Goal: Transaction & Acquisition: Purchase product/service

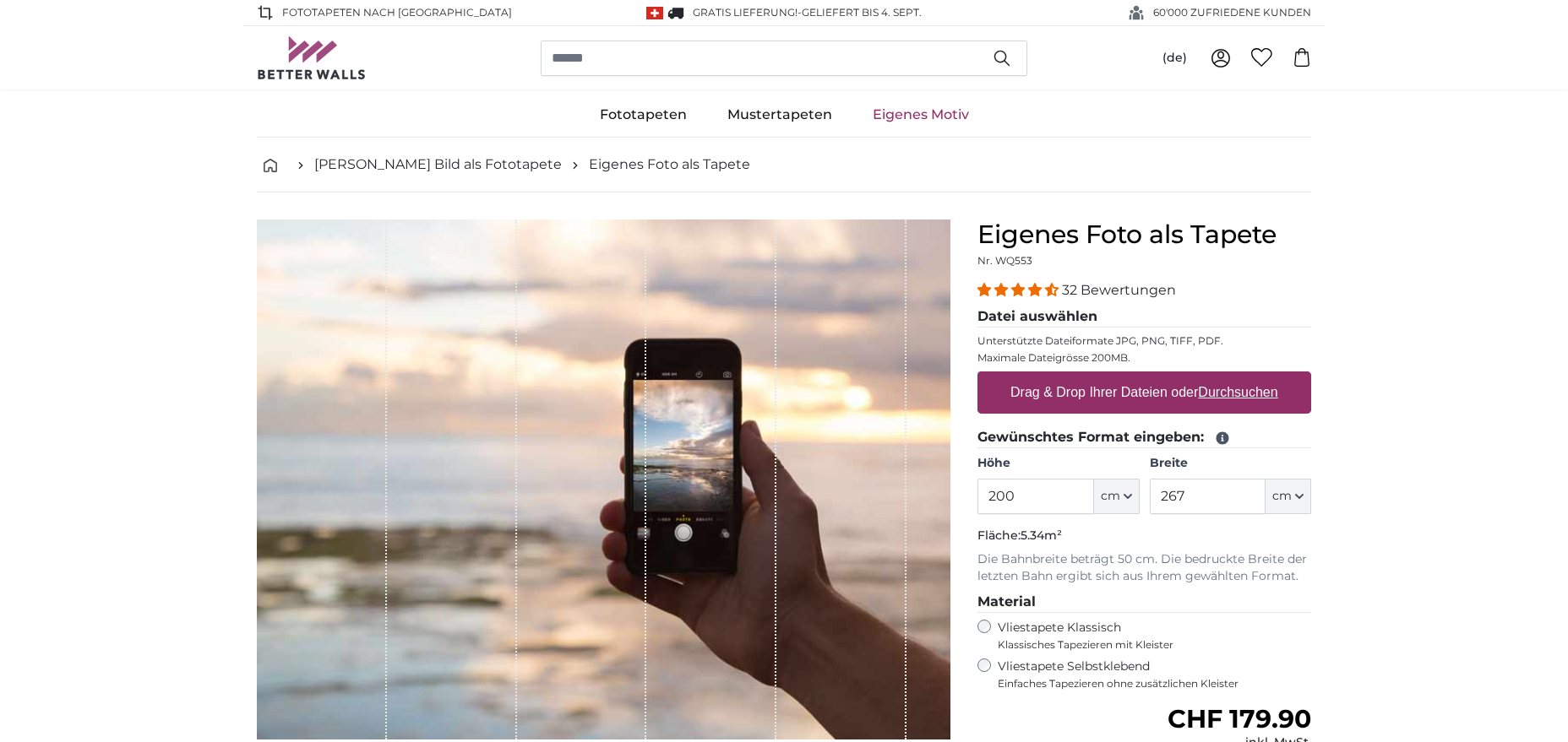
click at [1023, 495] on input "200" at bounding box center [1035, 496] width 116 height 36
drag, startPoint x: 1028, startPoint y: 496, endPoint x: 981, endPoint y: 497, distance: 47.0
click at [981, 497] on input "220" at bounding box center [1035, 496] width 116 height 36
drag, startPoint x: 1043, startPoint y: 498, endPoint x: 950, endPoint y: 497, distance: 93.0
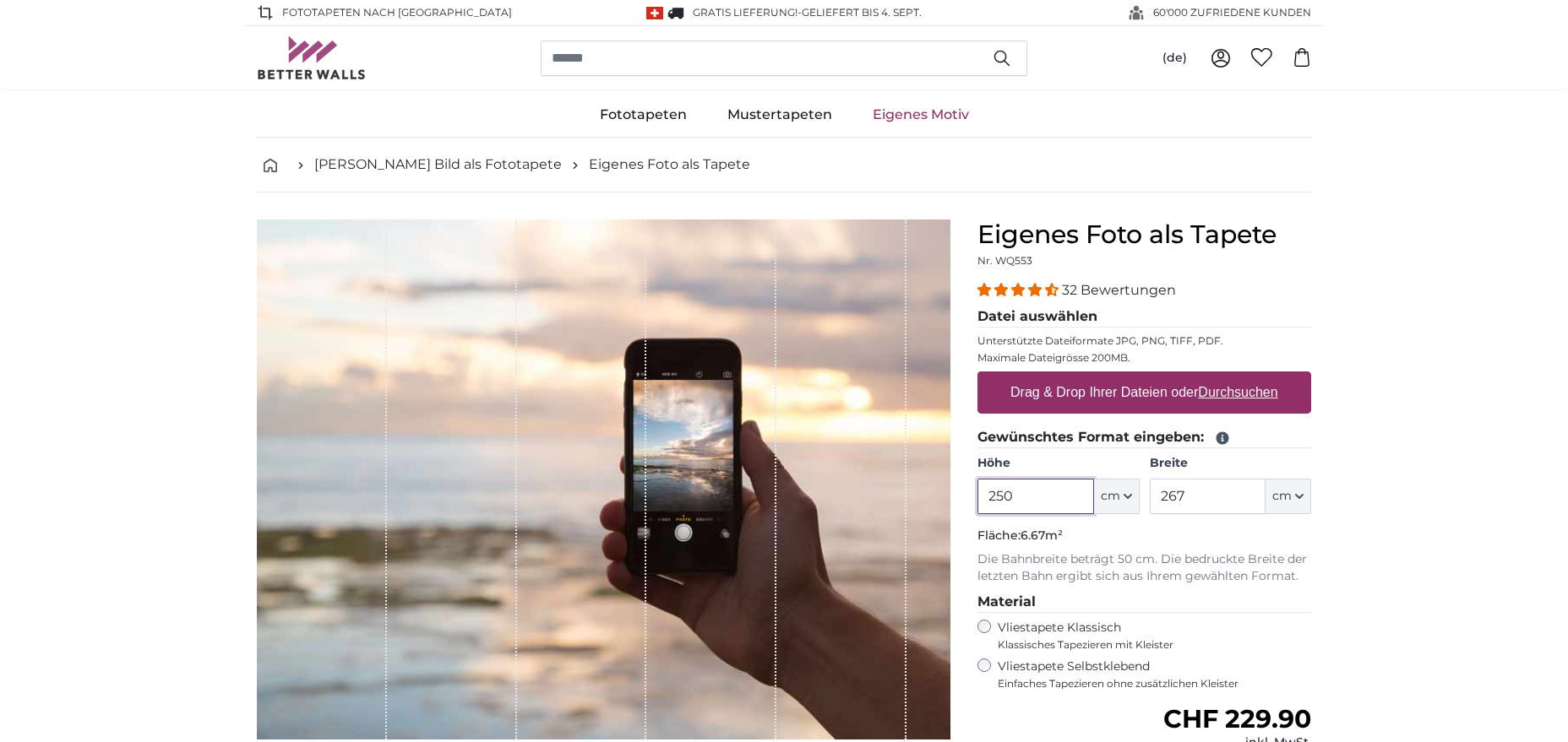
click at [977, 497] on input "250" at bounding box center [1035, 496] width 116 height 36
click at [1167, 392] on label "Drag & Drop Ihrer Dateien oder Durchsuchen" at bounding box center [1144, 392] width 281 height 34
click at [1167, 377] on input "Drag & Drop Ihrer Dateien oder Durchsuchen" at bounding box center [1144, 374] width 333 height 5
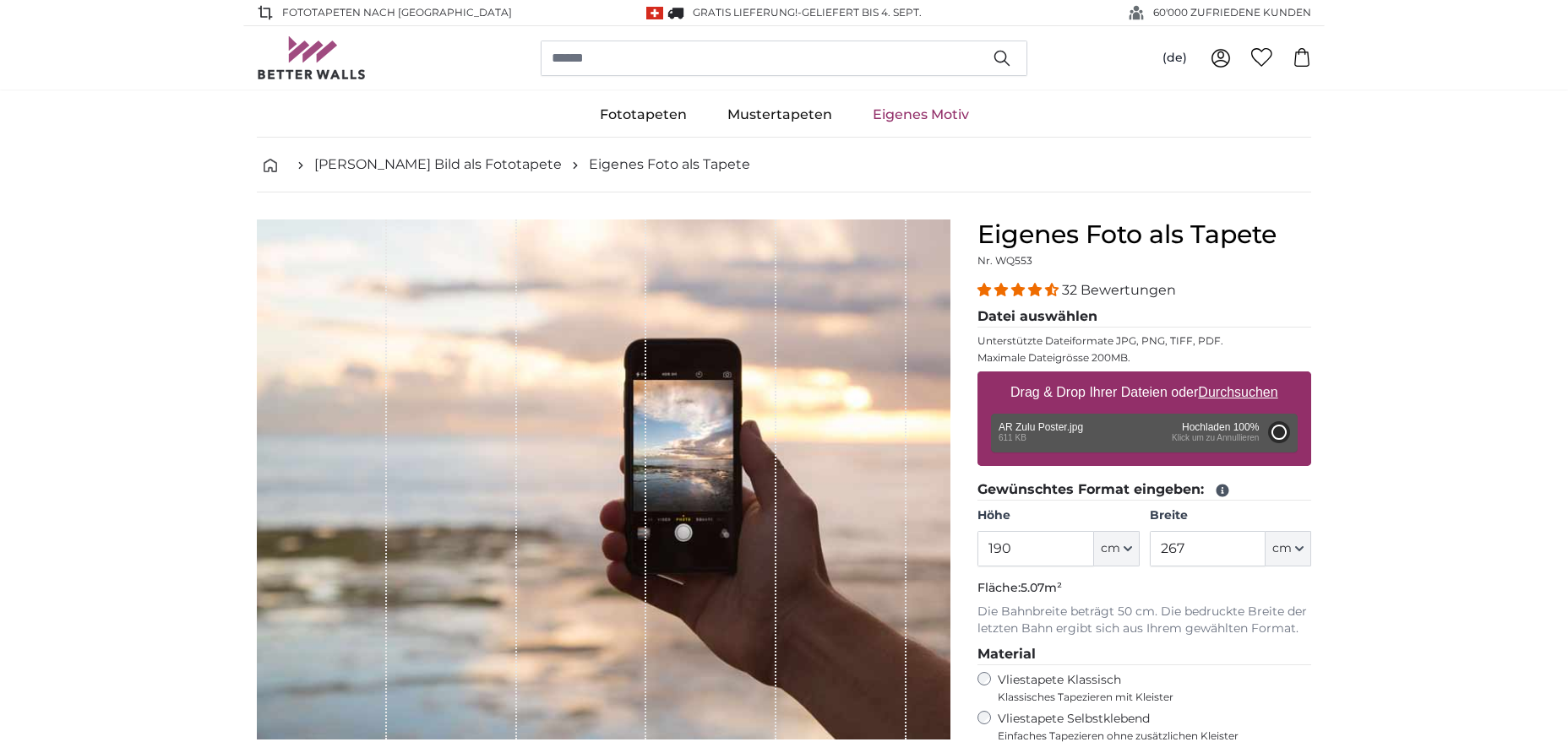
type input "108"
type input "81"
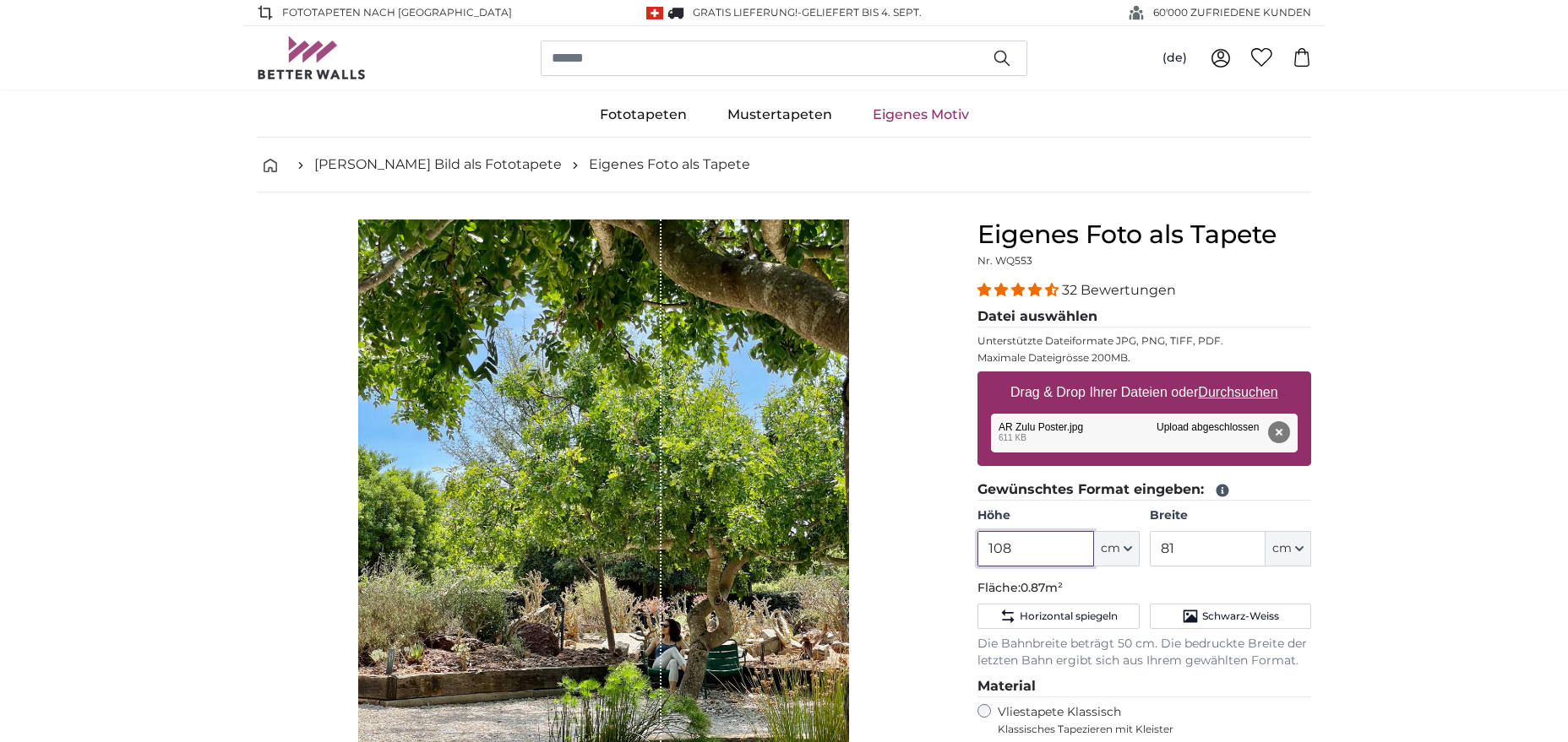
drag, startPoint x: 1029, startPoint y: 545, endPoint x: 940, endPoint y: 543, distance: 89.0
click at [977, 543] on input "108" at bounding box center [1035, 548] width 116 height 36
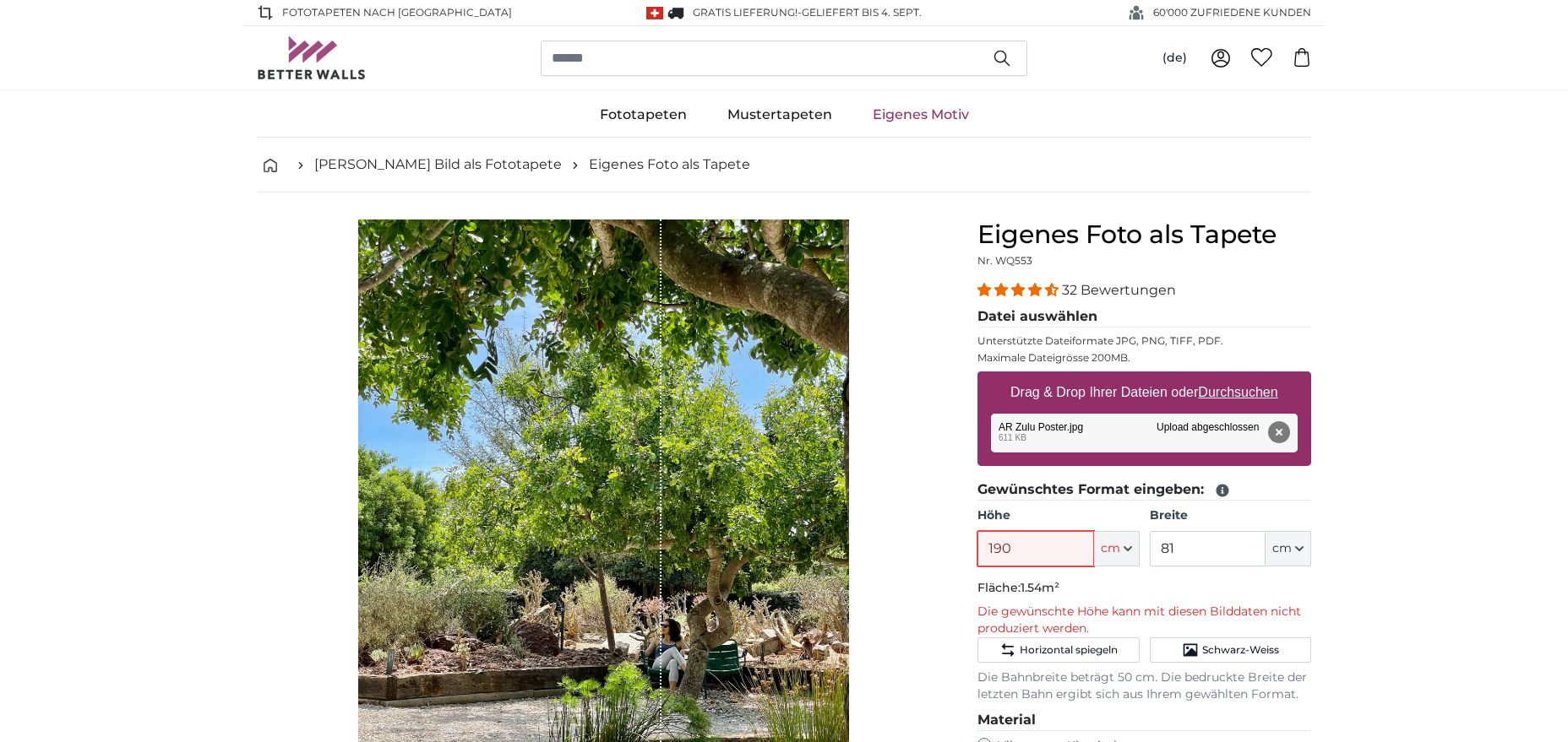
type input "190"
drag, startPoint x: 1185, startPoint y: 544, endPoint x: 1118, endPoint y: 552, distance: 67.5
click at [1150, 552] on input "81" at bounding box center [1208, 548] width 116 height 36
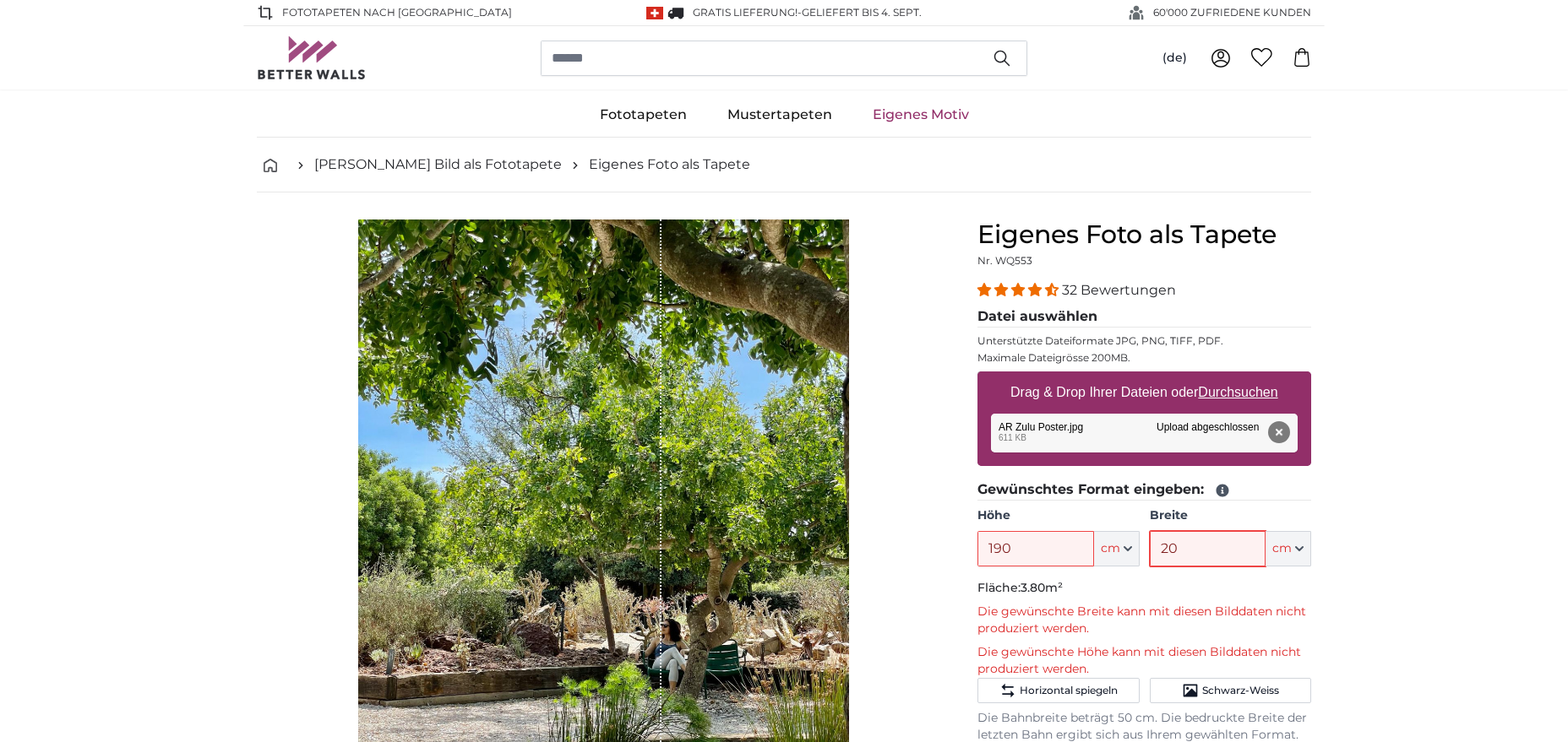
type input "2"
click at [1108, 543] on span "cm" at bounding box center [1110, 549] width 19 height 17
drag, startPoint x: 1211, startPoint y: 549, endPoint x: 1130, endPoint y: 547, distance: 81.0
click at [1150, 547] on input "190" at bounding box center [1208, 548] width 116 height 36
click at [1129, 547] on icon "button" at bounding box center [1128, 548] width 9 height 9
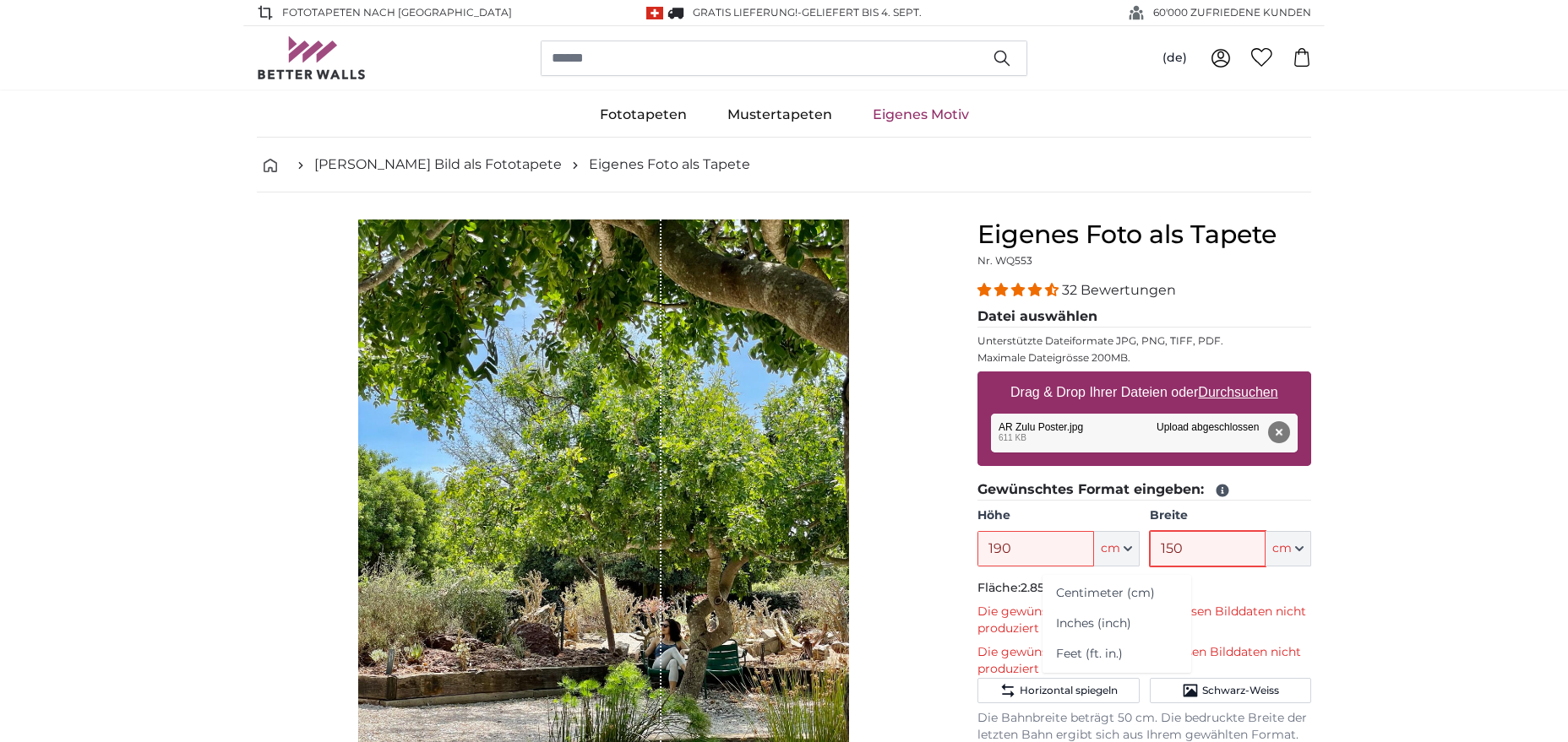
click at [1192, 550] on input "150" at bounding box center [1208, 548] width 116 height 36
drag, startPoint x: 1192, startPoint y: 550, endPoint x: 1156, endPoint y: 553, distance: 36.1
click at [1156, 553] on input "150" at bounding box center [1208, 548] width 116 height 36
type input "100"
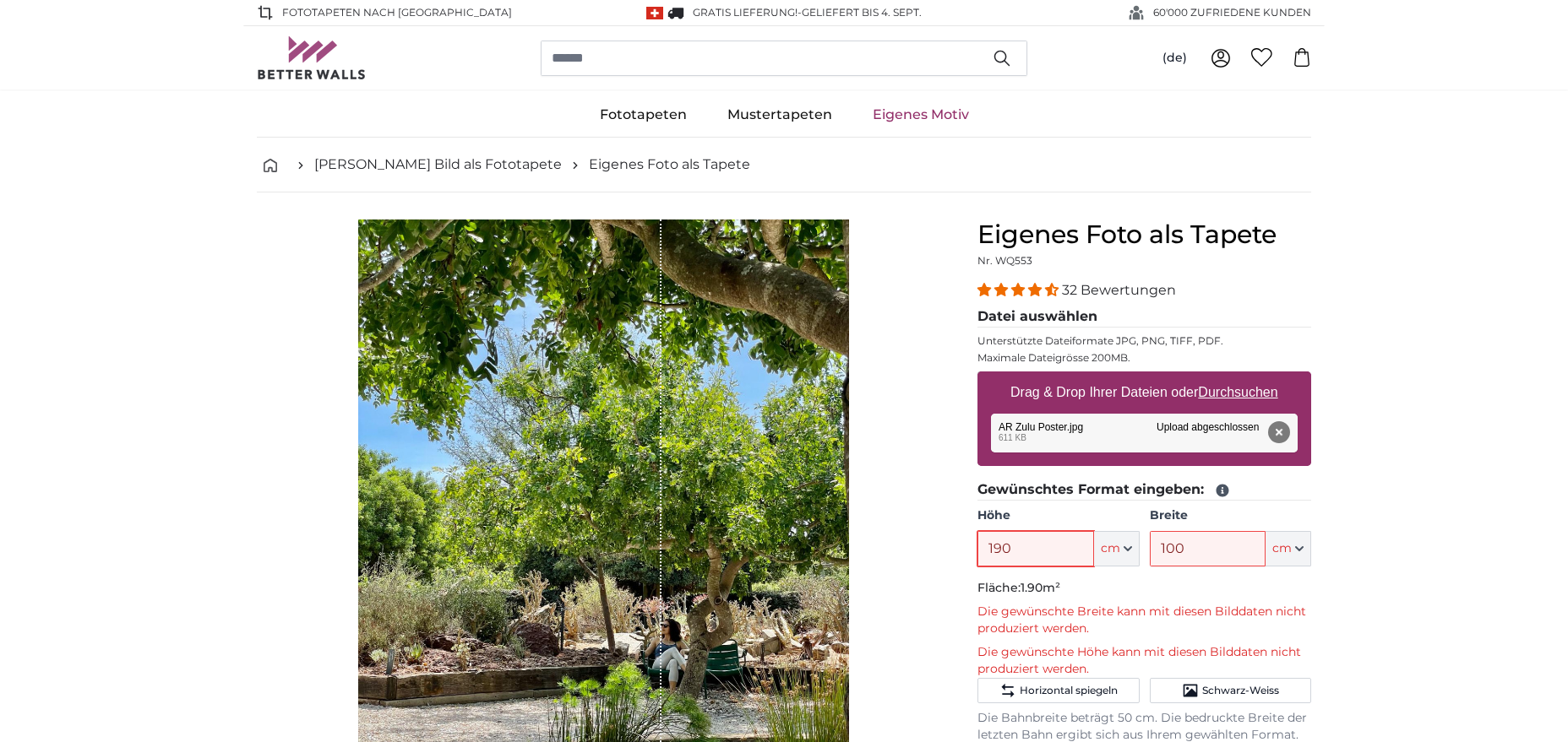
drag, startPoint x: 1023, startPoint y: 547, endPoint x: 931, endPoint y: 550, distance: 92.0
click at [977, 550] on input "190" at bounding box center [1035, 548] width 116 height 36
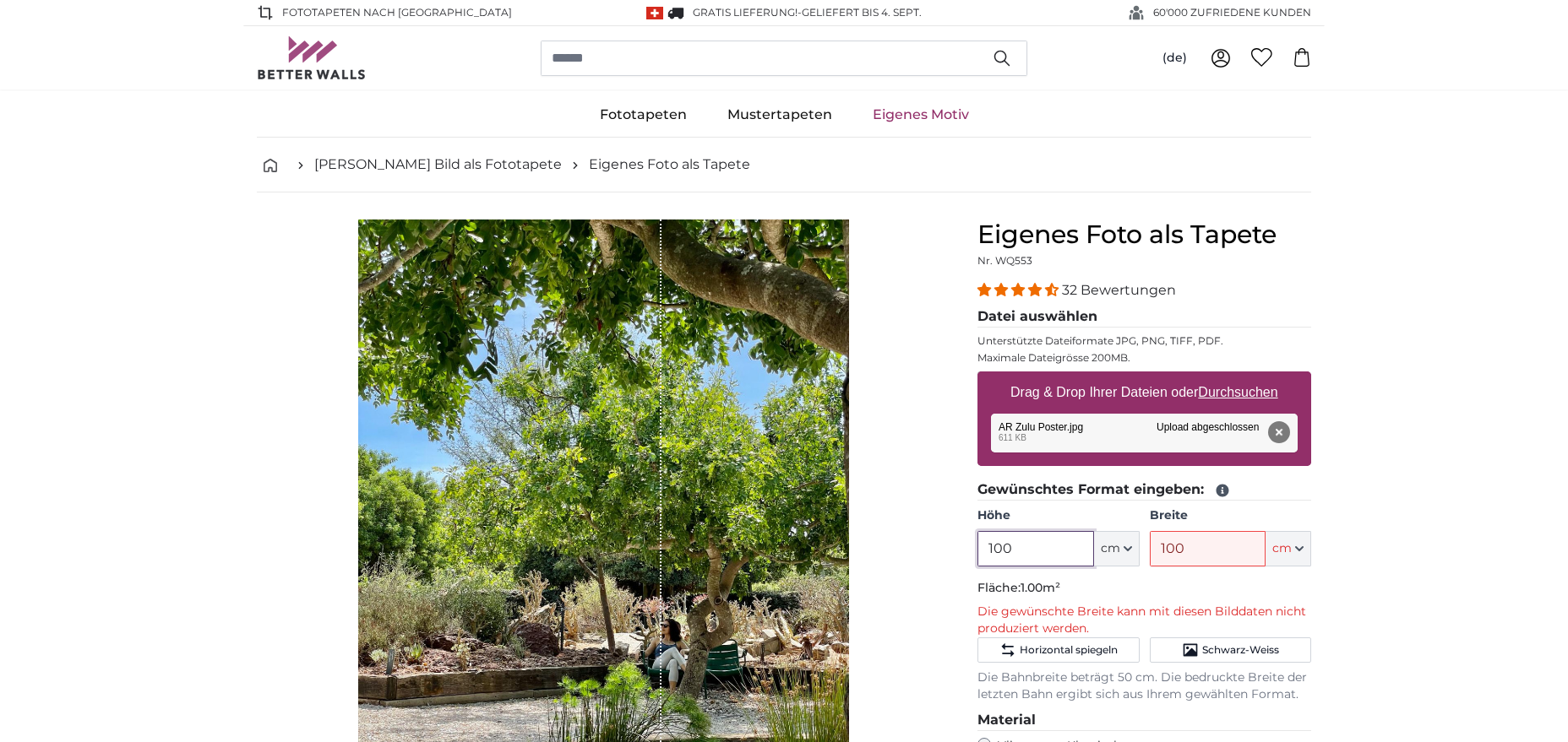
click at [1023, 547] on input "100" at bounding box center [1035, 548] width 116 height 36
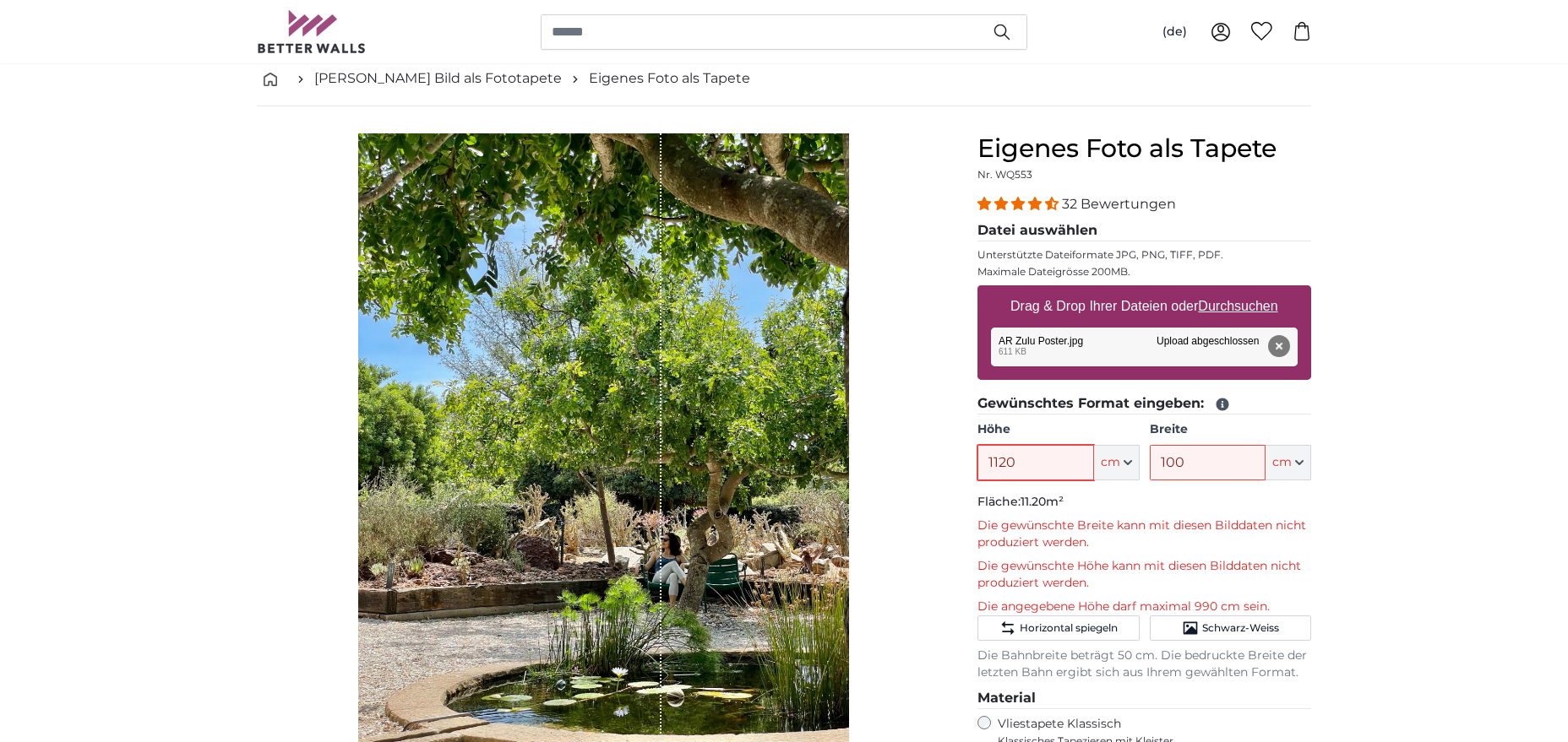
scroll to position [172, 0]
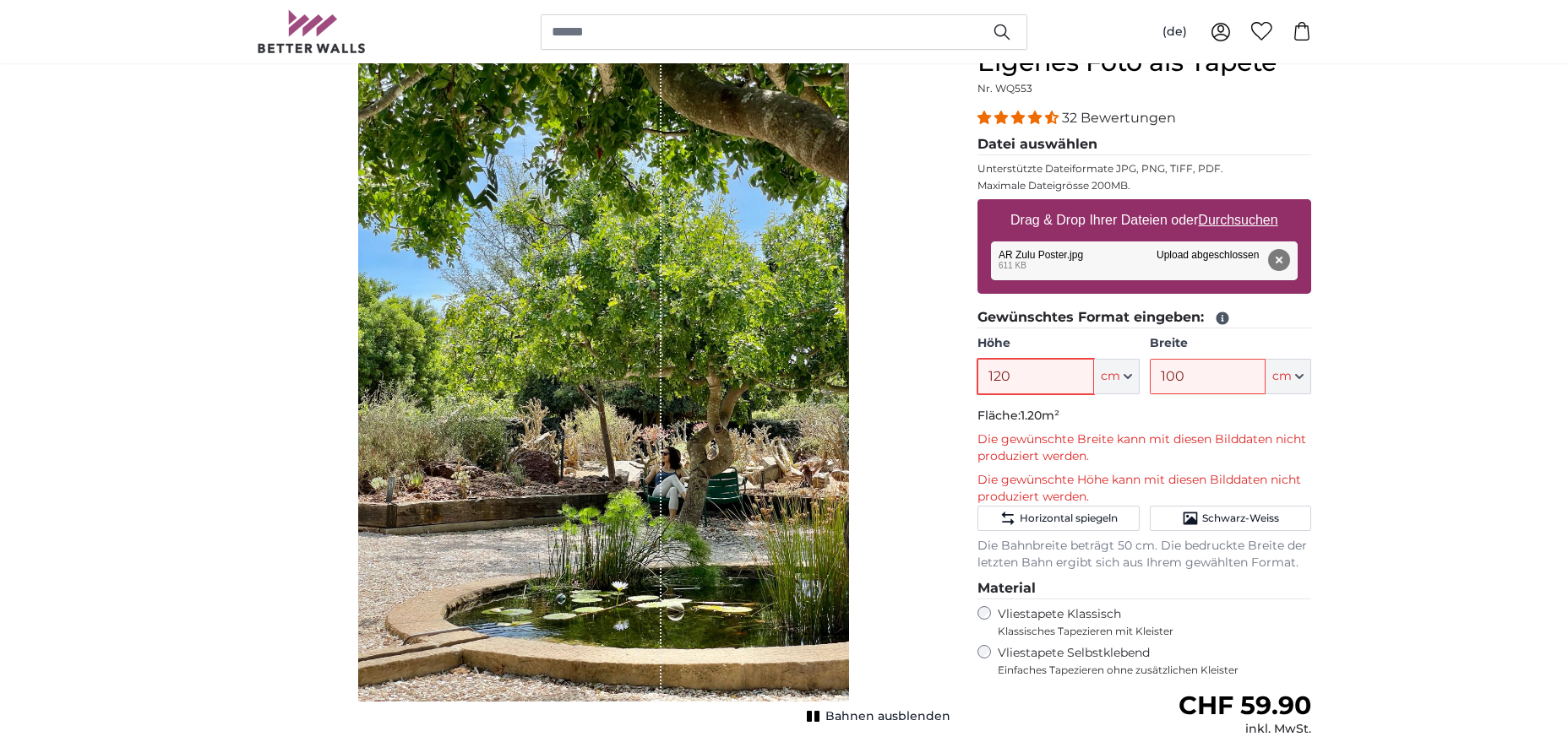
type input "120"
click at [1232, 371] on input "100" at bounding box center [1208, 376] width 116 height 36
type input "1"
click at [1232, 371] on input "90" at bounding box center [1208, 376] width 116 height 36
type input "9"
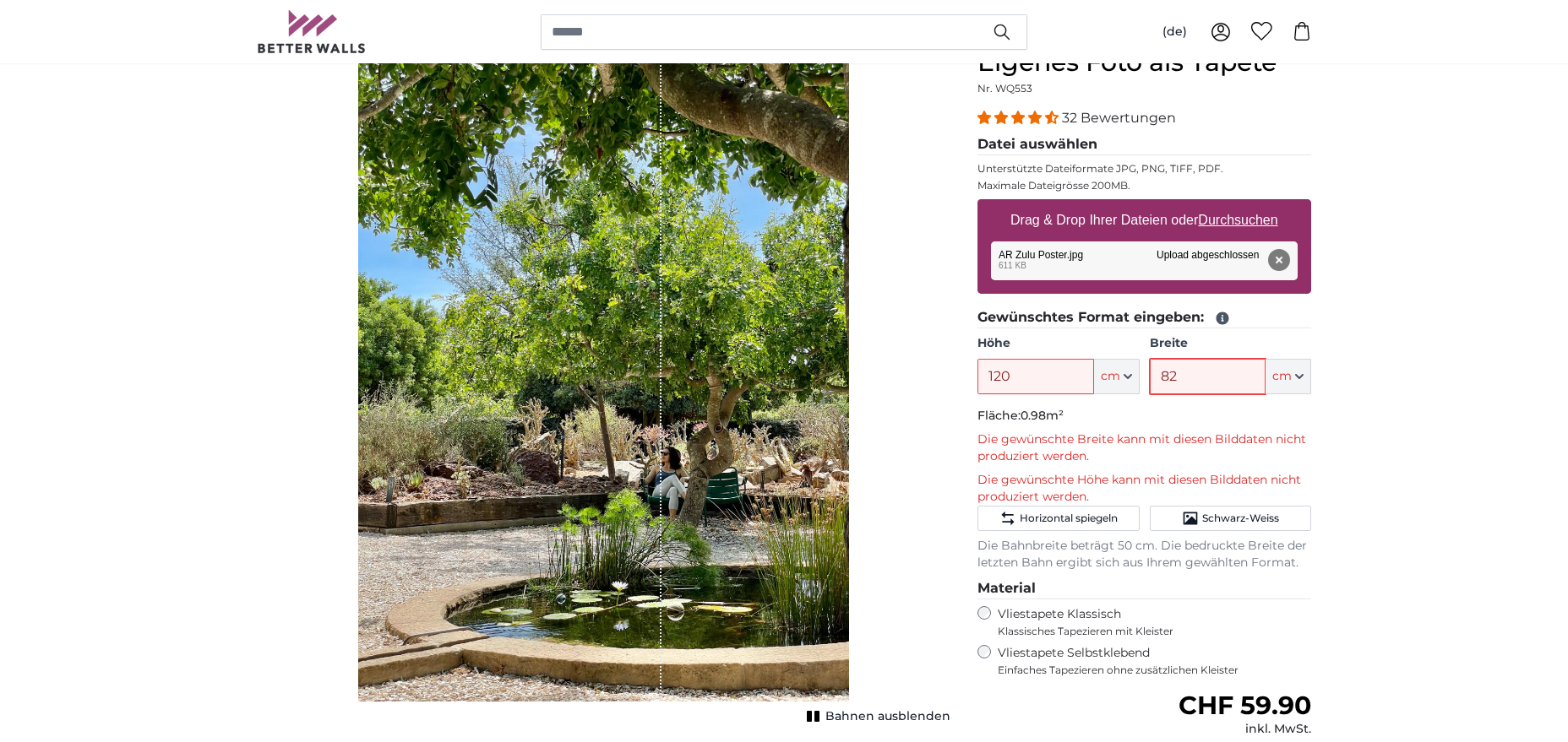
type input "82"
click at [1057, 374] on input "120" at bounding box center [1035, 376] width 116 height 36
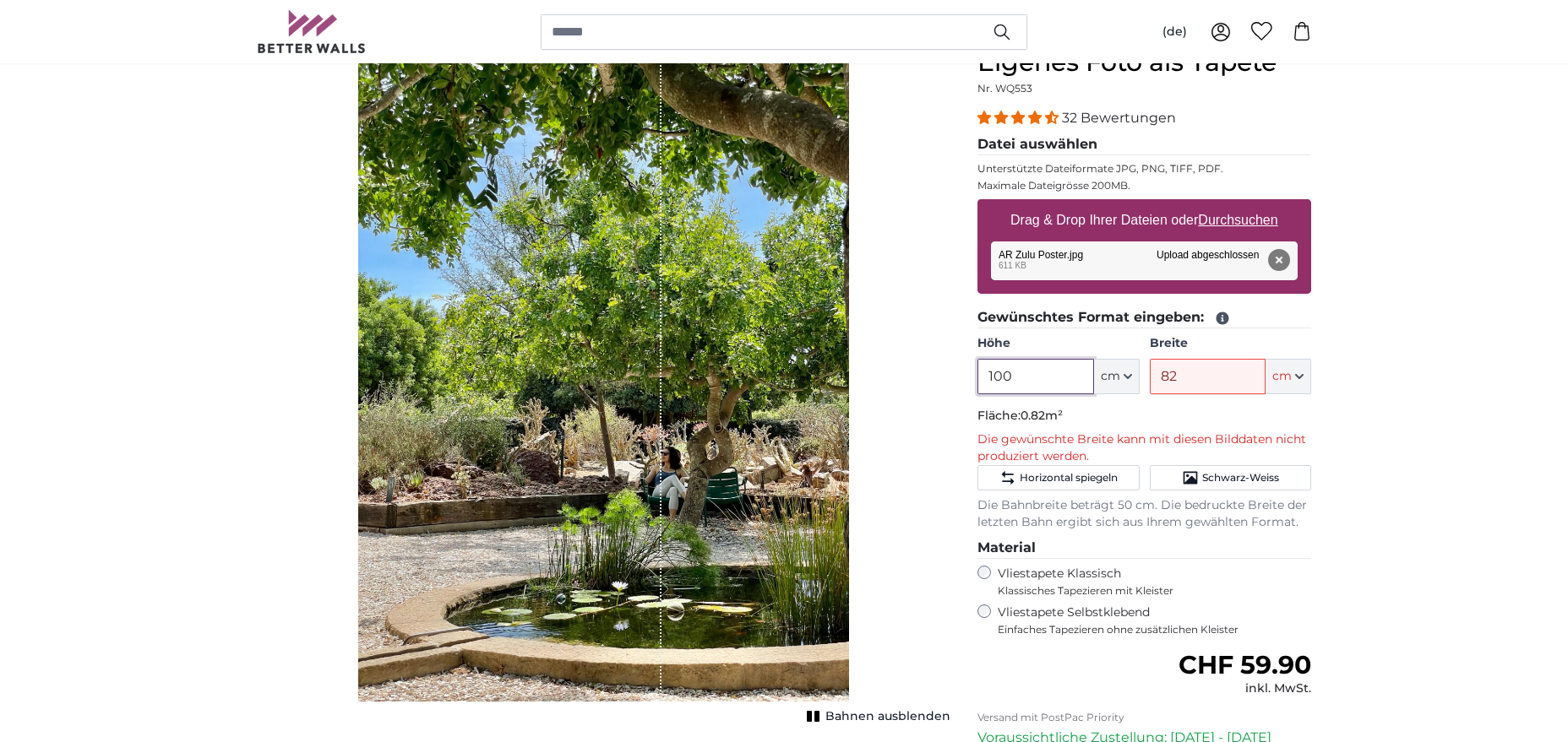
type input "100"
click at [1190, 383] on input "82" at bounding box center [1208, 376] width 116 height 36
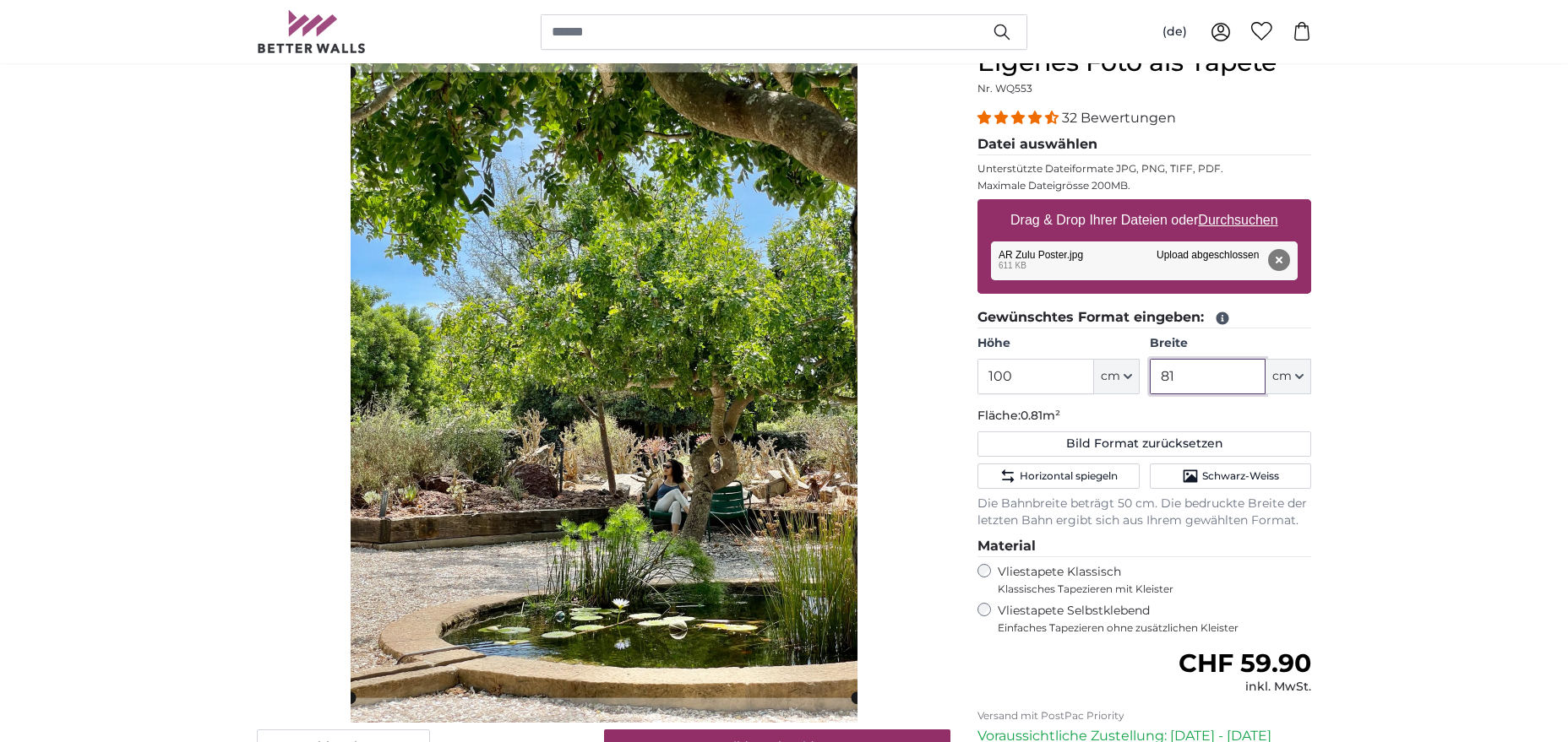
type input "81"
click at [1042, 365] on input "100" at bounding box center [1035, 376] width 116 height 36
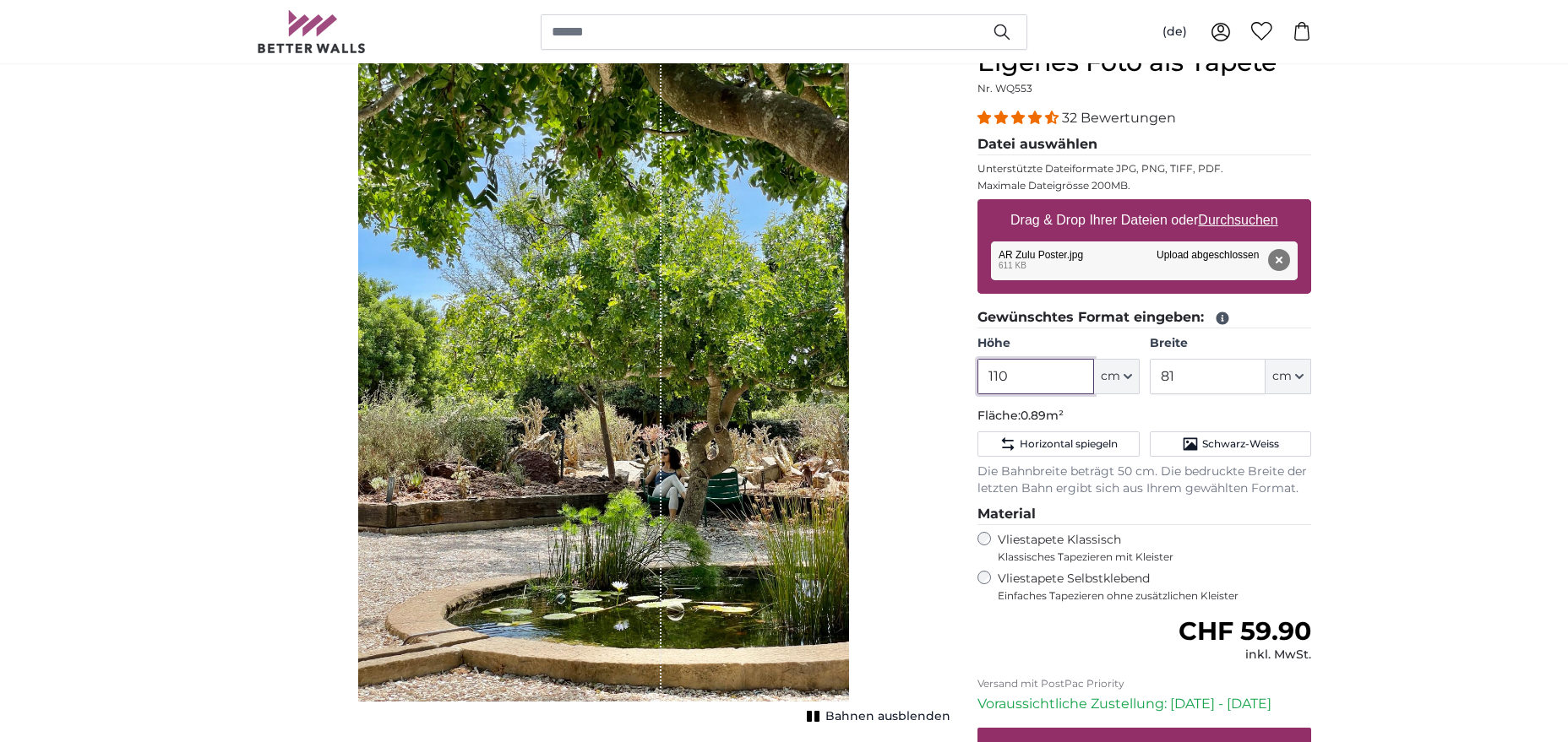
click at [1039, 376] on input "110" at bounding box center [1035, 376] width 116 height 36
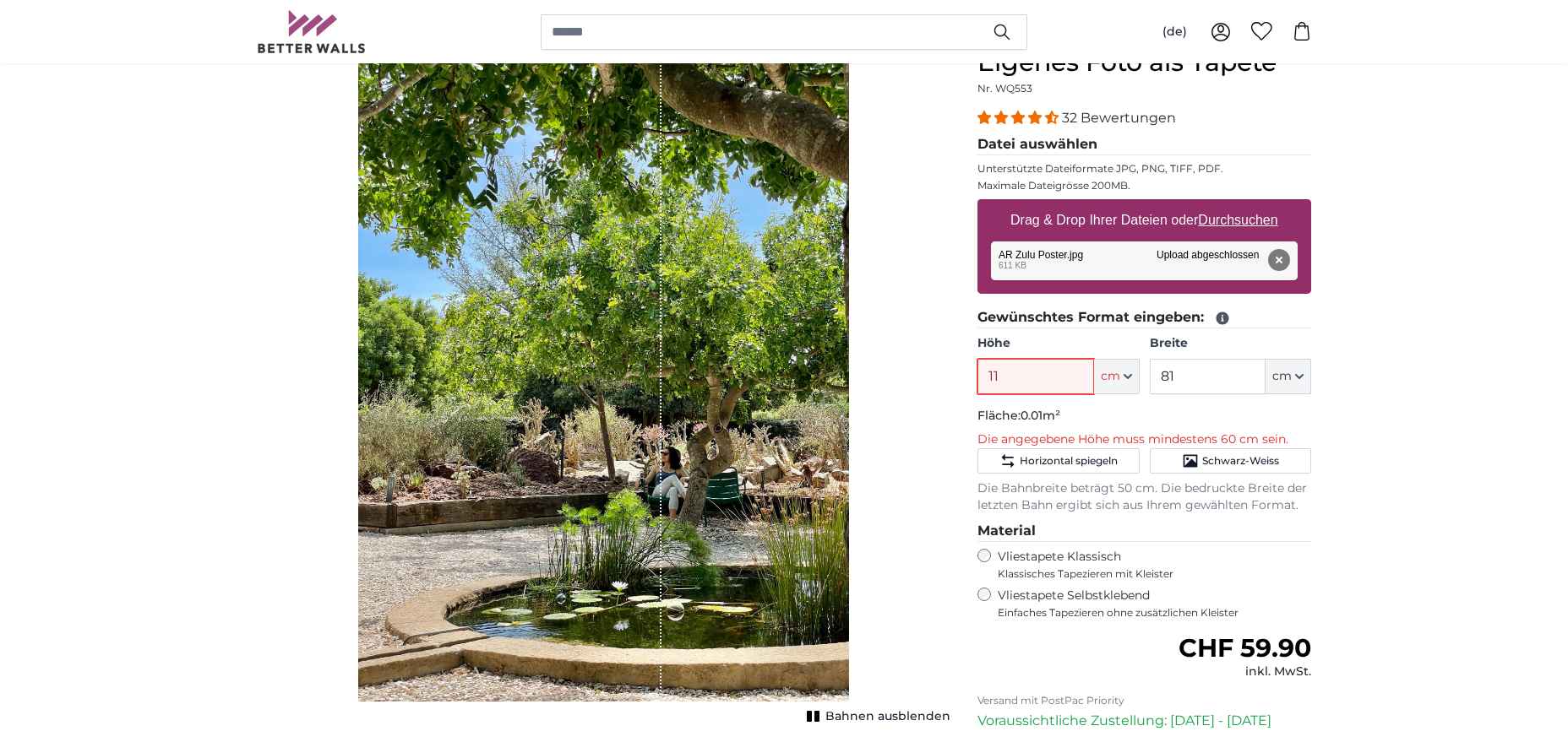
type input "115"
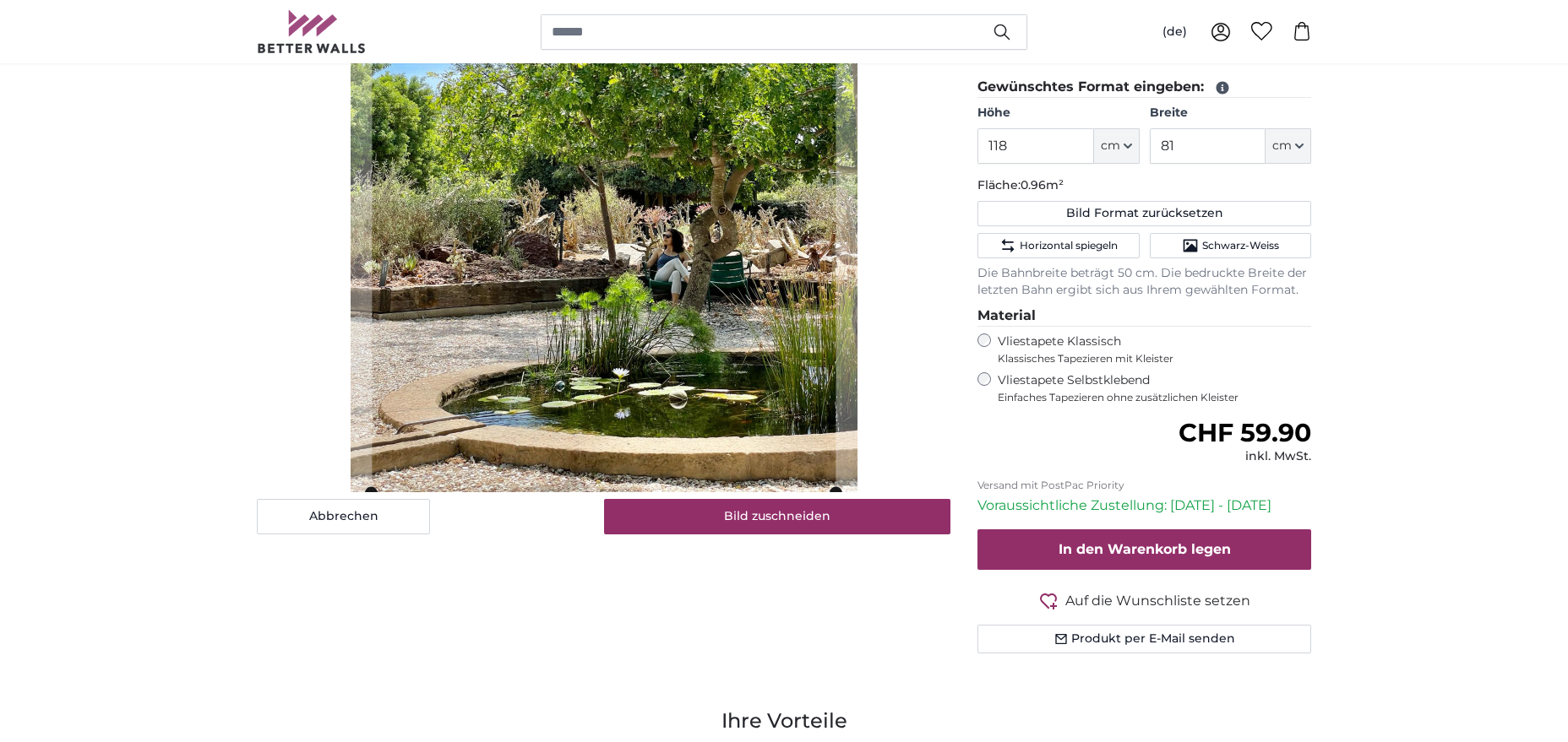
scroll to position [431, 0]
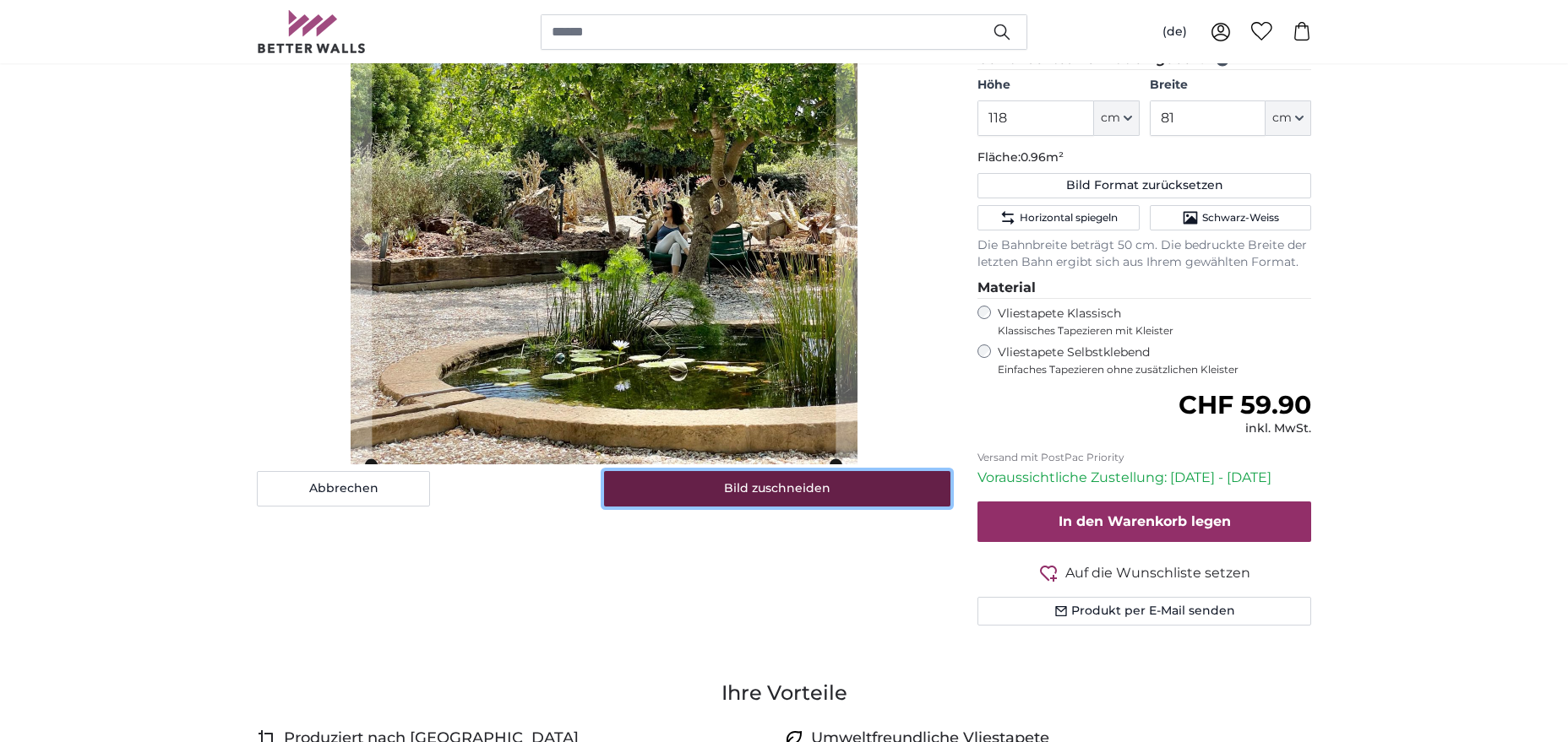
click at [792, 492] on button "Bild zuschneiden" at bounding box center [778, 489] width 347 height 36
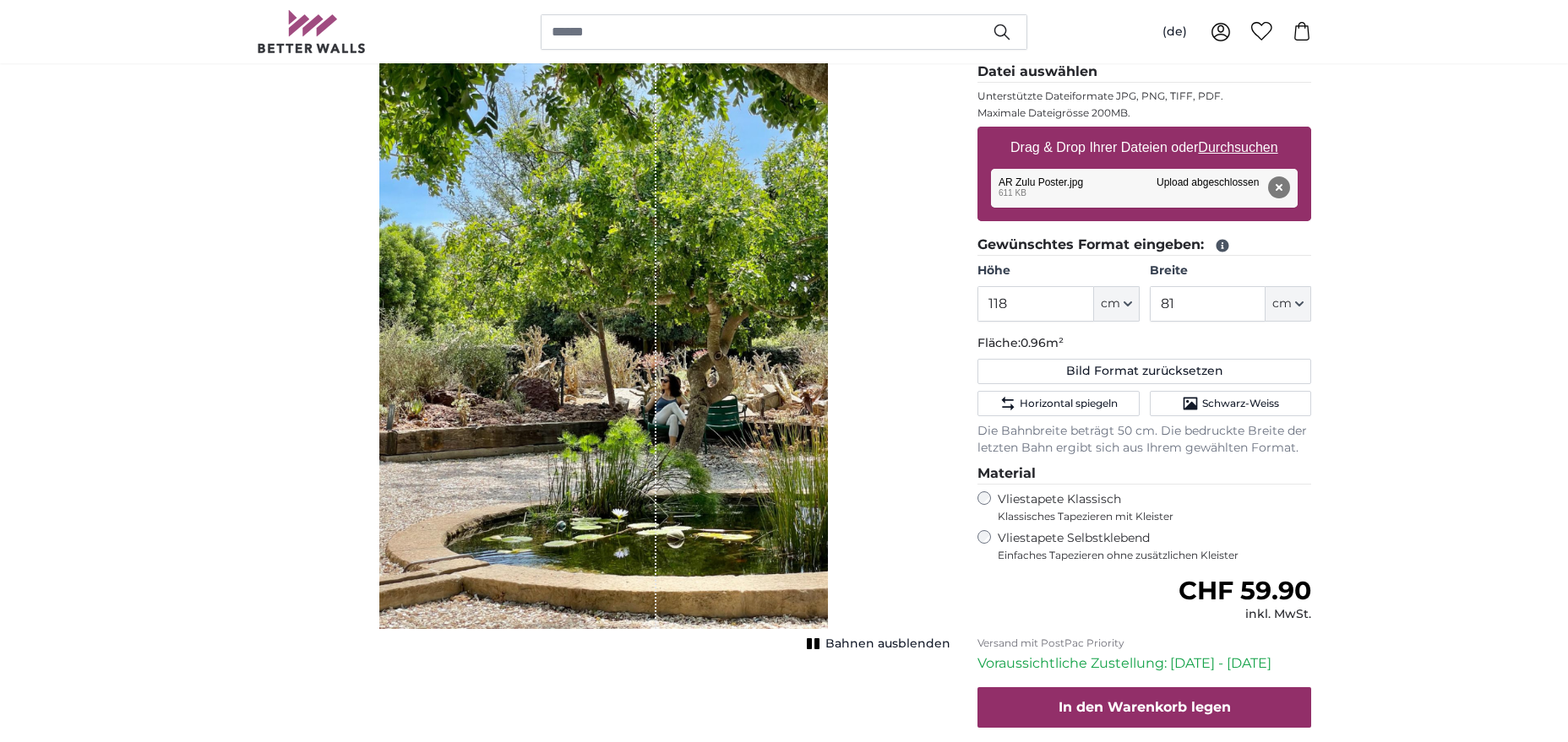
scroll to position [258, 0]
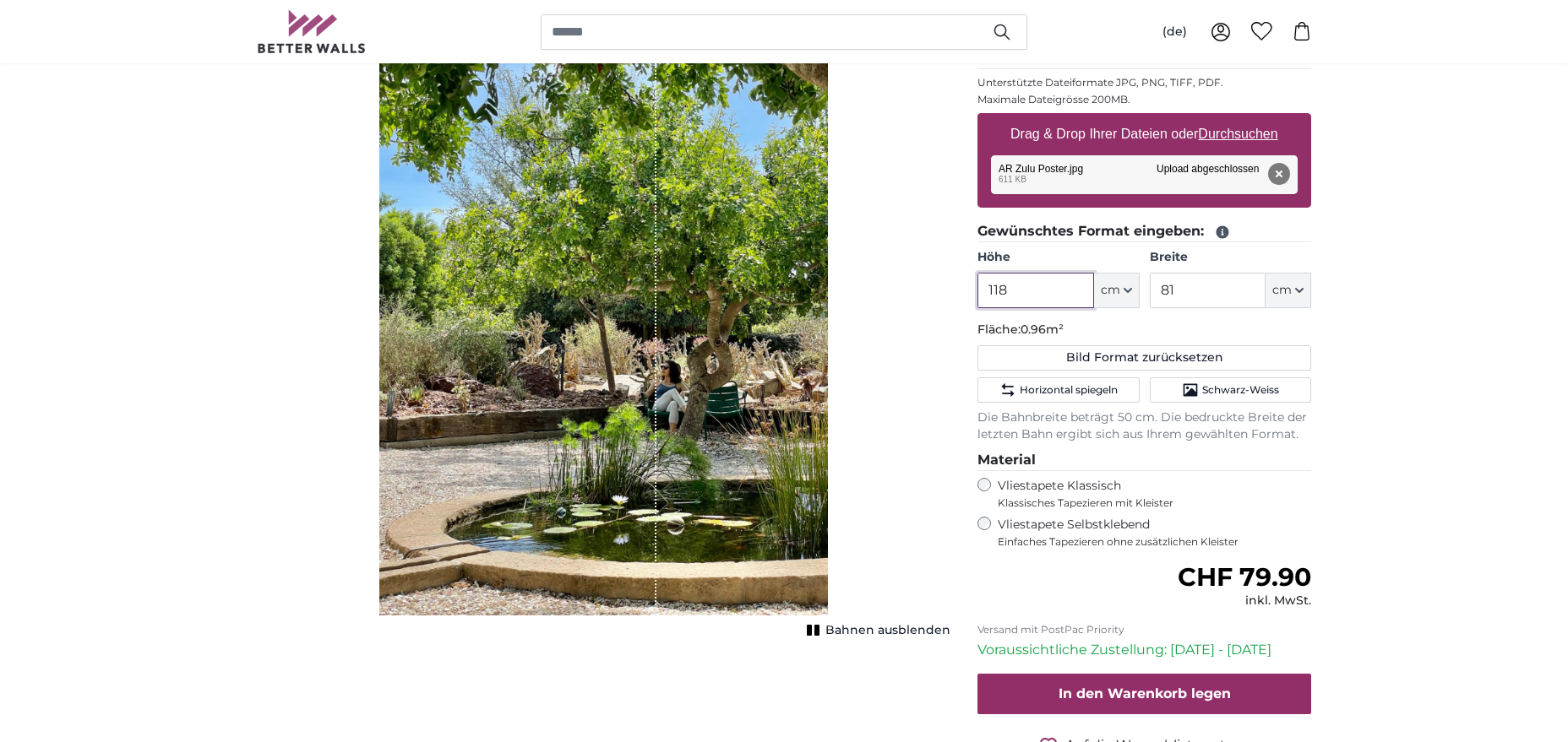
click at [1016, 288] on input "118" at bounding box center [1035, 290] width 116 height 36
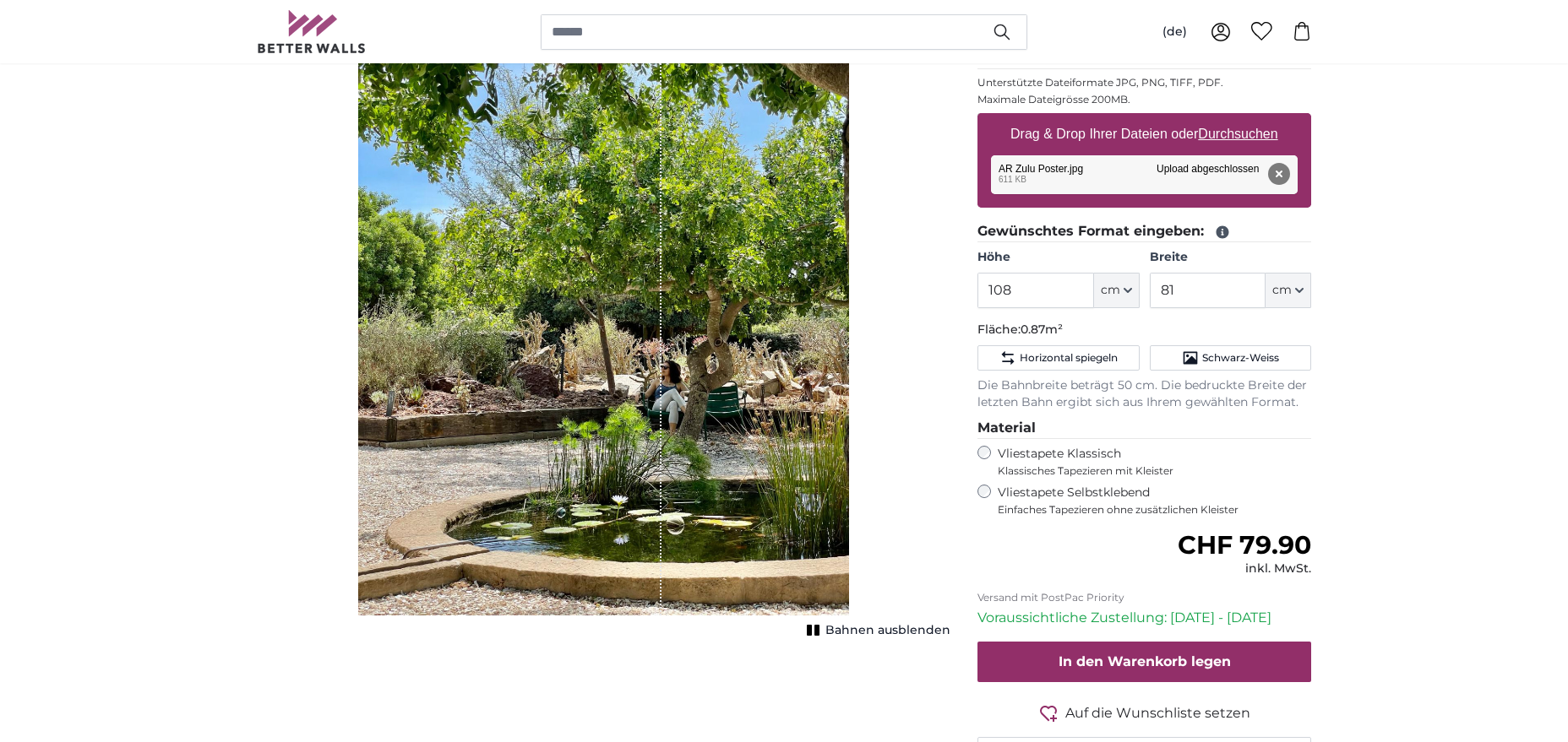
click at [1178, 172] on div "Entfernen Nochmal versuchen Entfernen Hochladen Abbrechen Nochmal versuchen Ent…" at bounding box center [1144, 174] width 306 height 39
click at [1278, 170] on button "Entfernen" at bounding box center [1279, 173] width 22 height 22
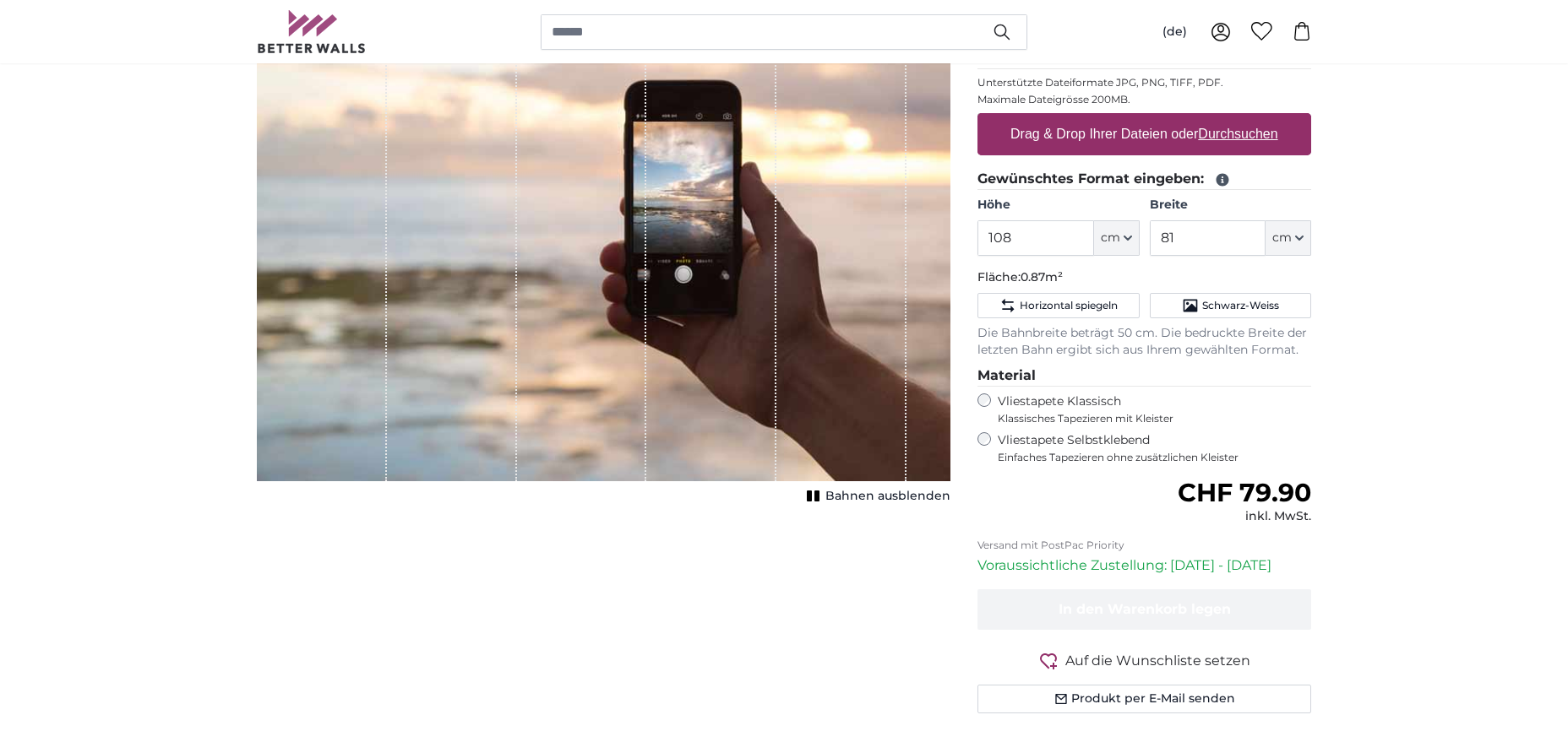
click at [1209, 133] on u "Durchsuchen" at bounding box center [1238, 133] width 79 height 14
click at [1209, 119] on input "Drag & Drop Ihrer Dateien oder Durchsuchen" at bounding box center [1144, 115] width 333 height 5
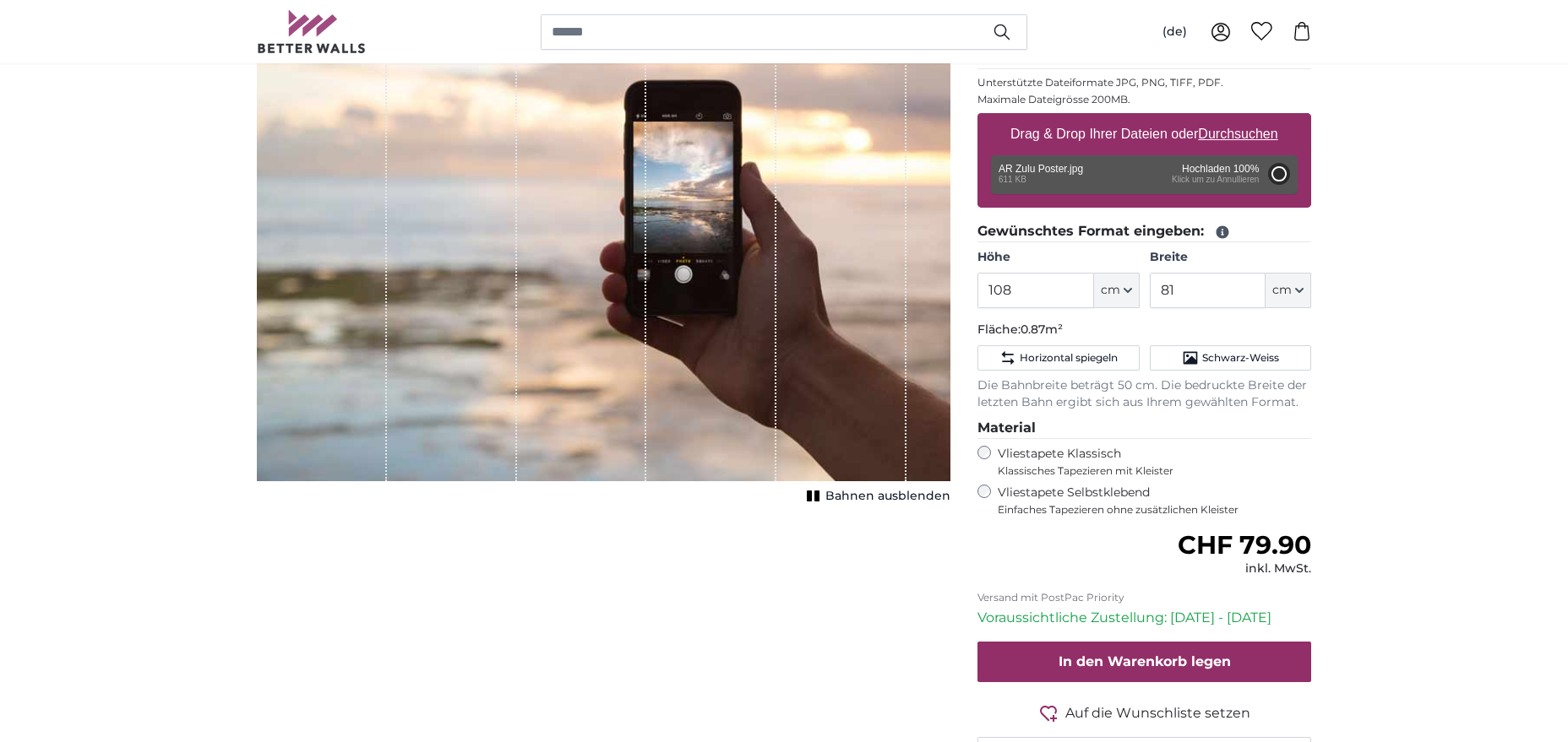
type input "108"
type input "81"
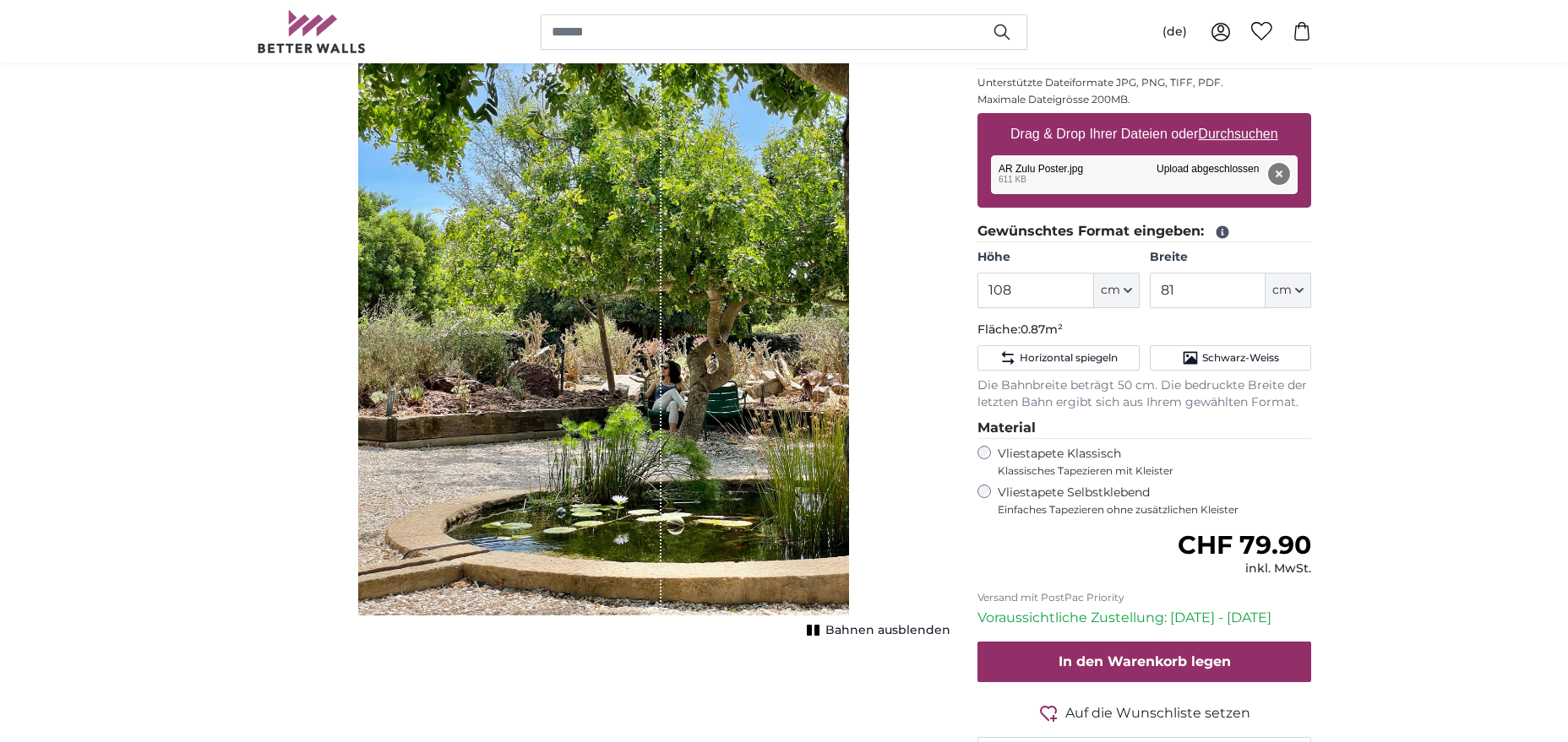
click at [1280, 170] on button "Entfernen" at bounding box center [1279, 173] width 22 height 22
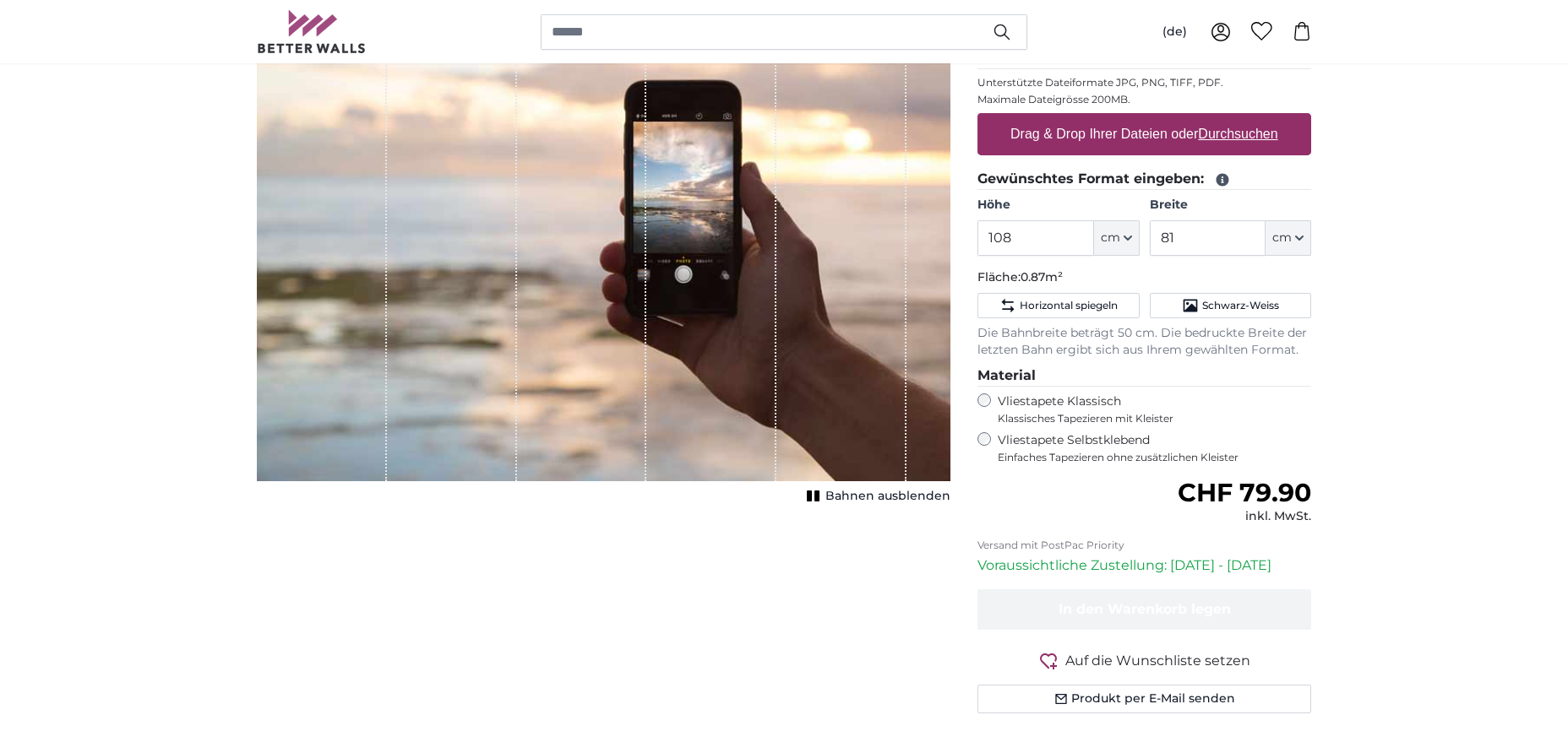
click at [1081, 133] on label "Drag & Drop Ihrer Dateien oder Durchsuchen" at bounding box center [1144, 134] width 281 height 34
click at [1081, 119] on input "Drag & Drop Ihrer Dateien oder Durchsuchen" at bounding box center [1144, 115] width 333 height 5
type input "**********"
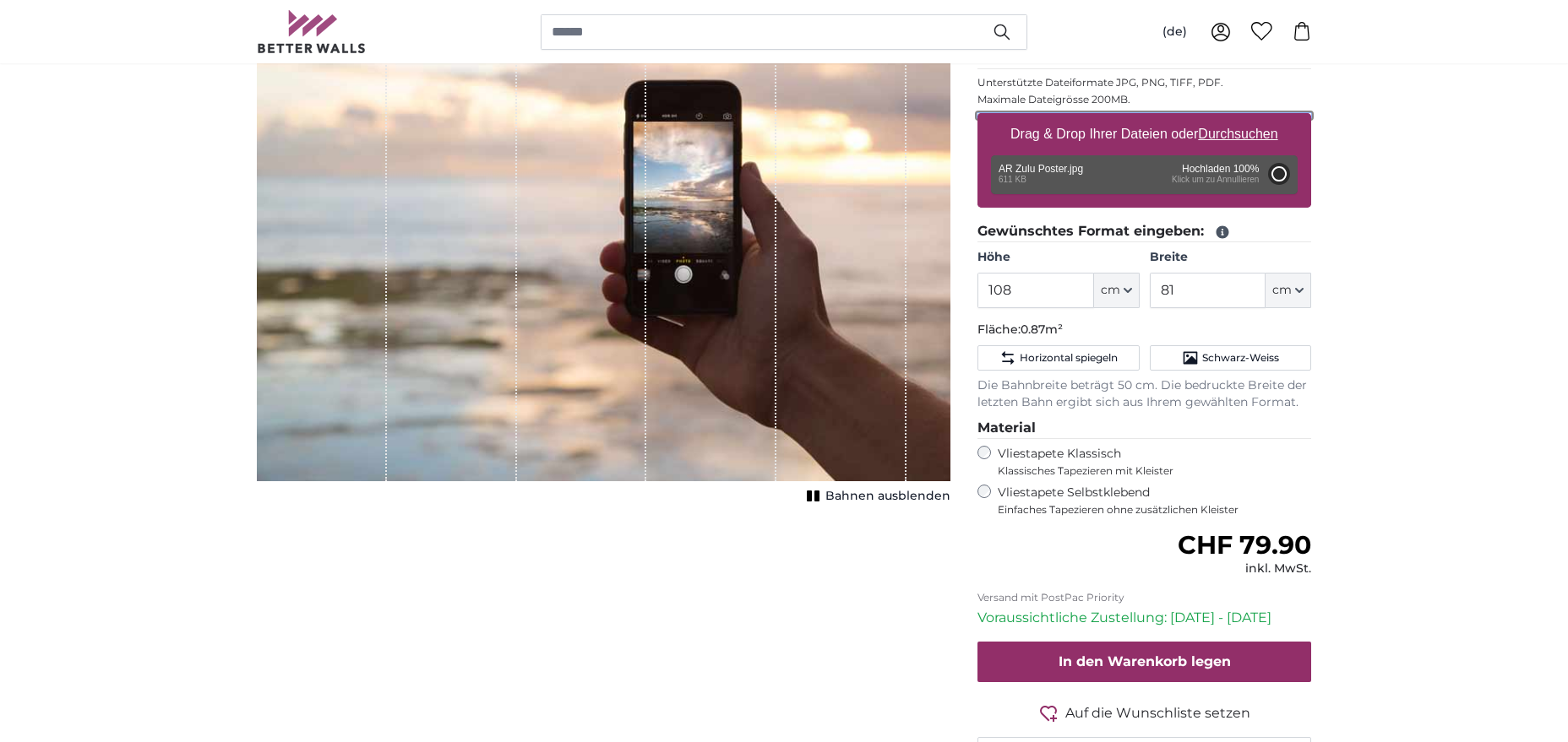
type input "108"
type input "81"
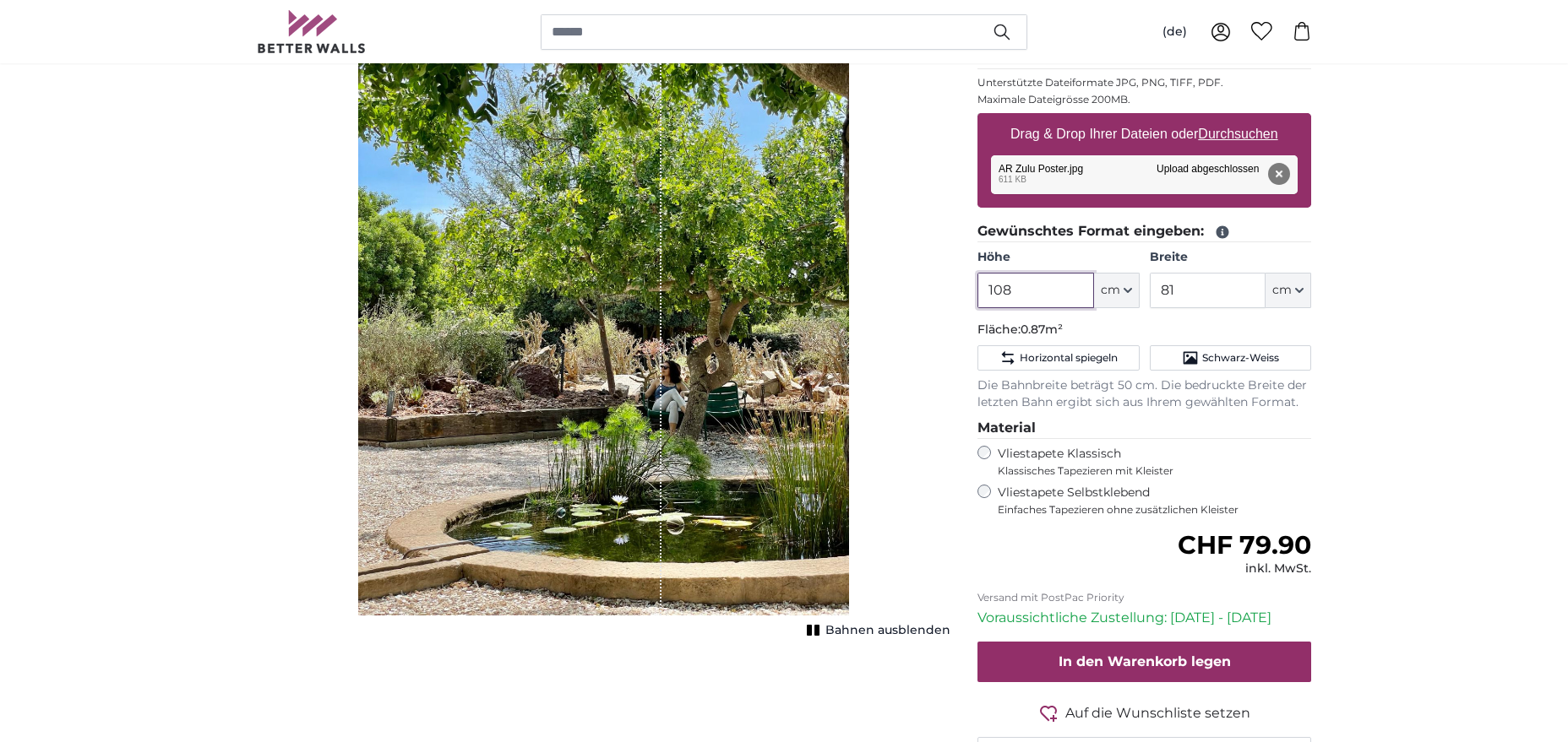
drag, startPoint x: 1044, startPoint y: 290, endPoint x: 926, endPoint y: 284, distance: 118.2
click at [977, 284] on input "108" at bounding box center [1035, 290] width 116 height 36
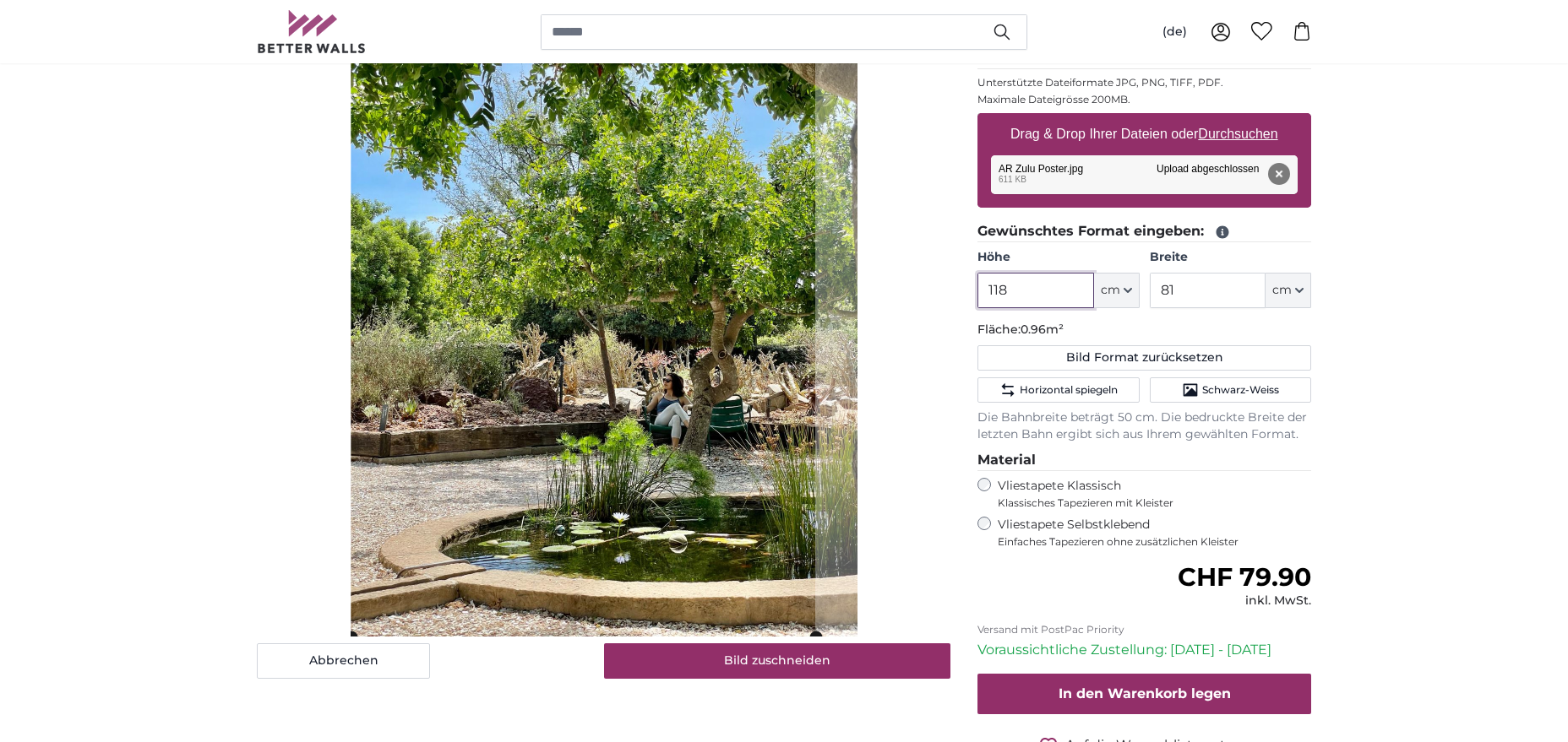
click at [600, 332] on cropper-handle at bounding box center [583, 299] width 464 height 676
drag, startPoint x: 1038, startPoint y: 294, endPoint x: 983, endPoint y: 290, distance: 55.1
click at [983, 290] on input "118" at bounding box center [1035, 290] width 116 height 36
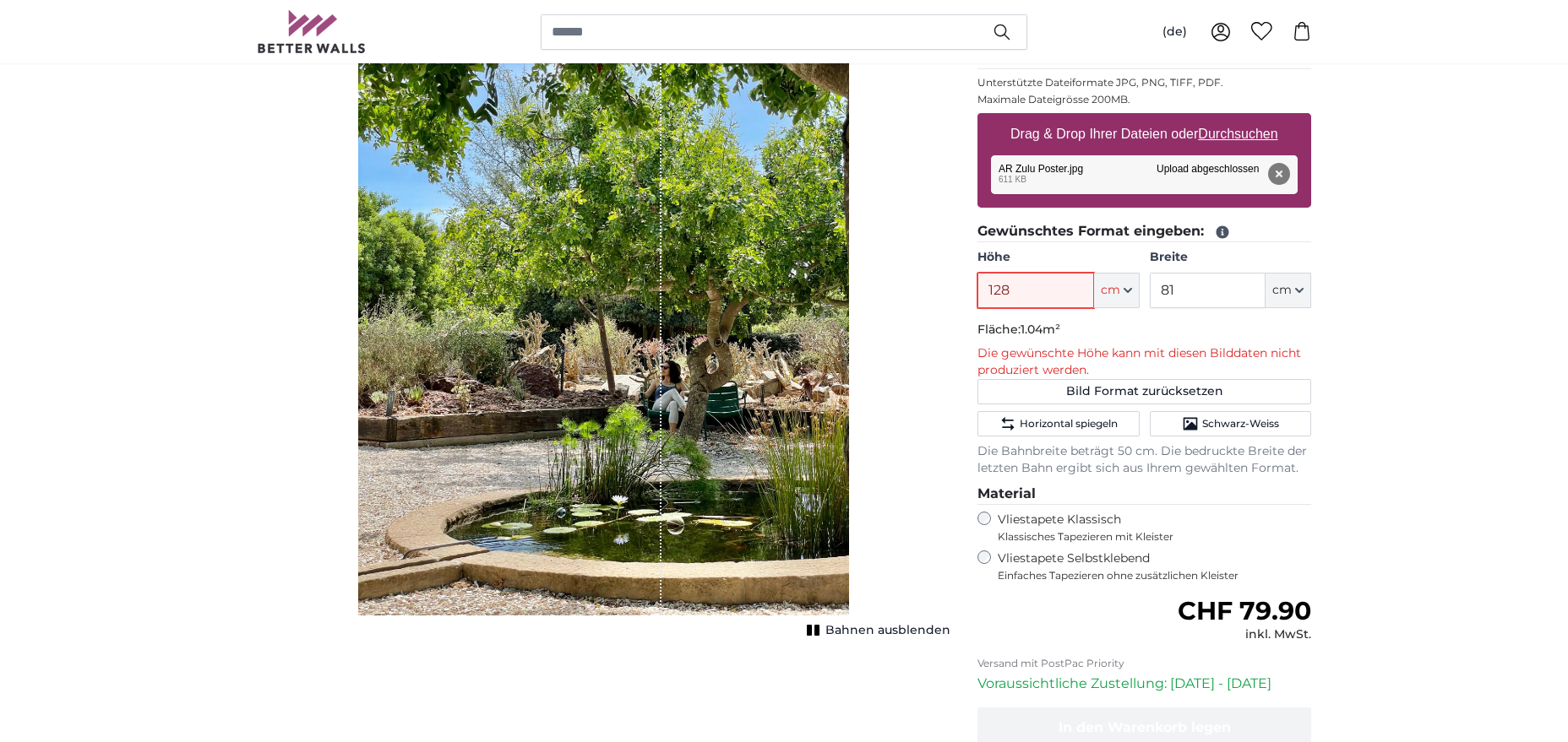
type input "128"
